Goal: Task Accomplishment & Management: Manage account settings

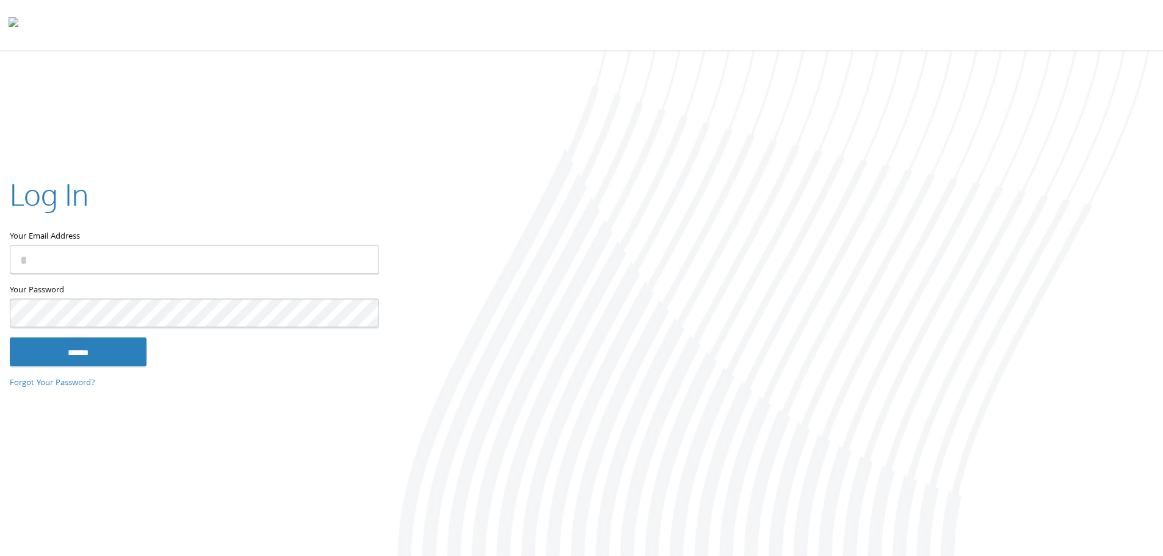
type input "**********"
click at [81, 350] on input "******" at bounding box center [78, 351] width 137 height 29
